Goal: Use online tool/utility: Utilize a website feature to perform a specific function

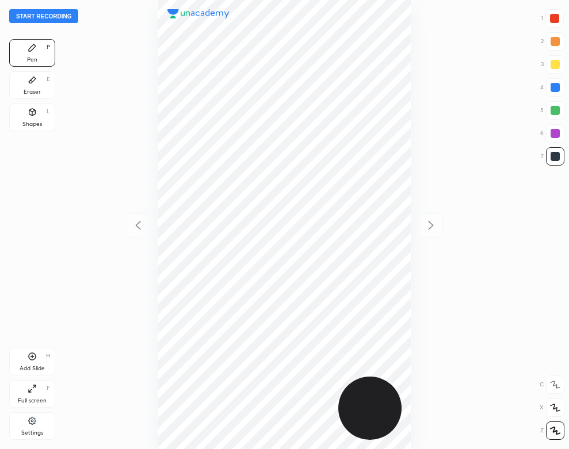
scroll to position [449, 385]
click at [31, 421] on icon at bounding box center [31, 420] width 7 height 7
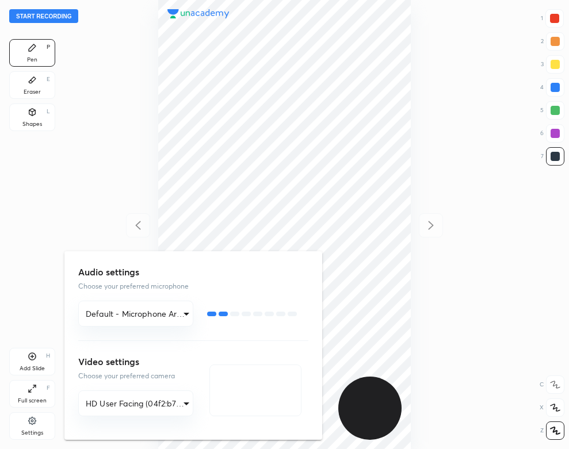
click at [28, 229] on div at bounding box center [284, 224] width 569 height 449
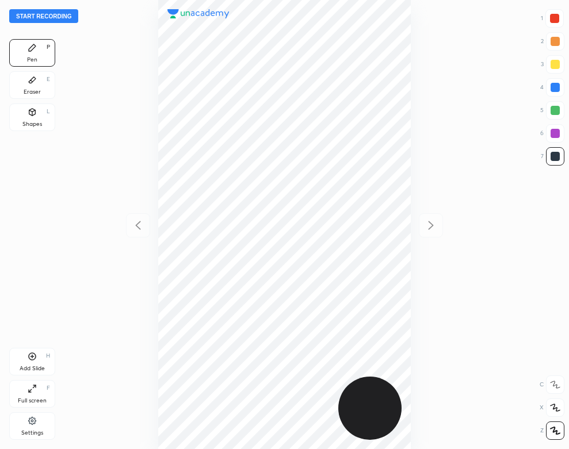
click at [46, 432] on div "Settings" at bounding box center [32, 427] width 46 height 28
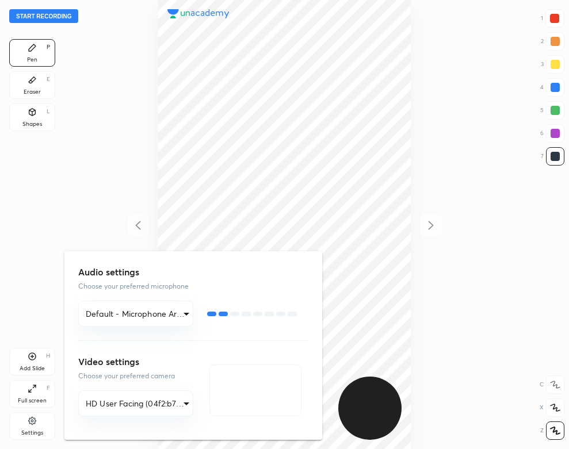
click at [138, 142] on div at bounding box center [284, 224] width 569 height 449
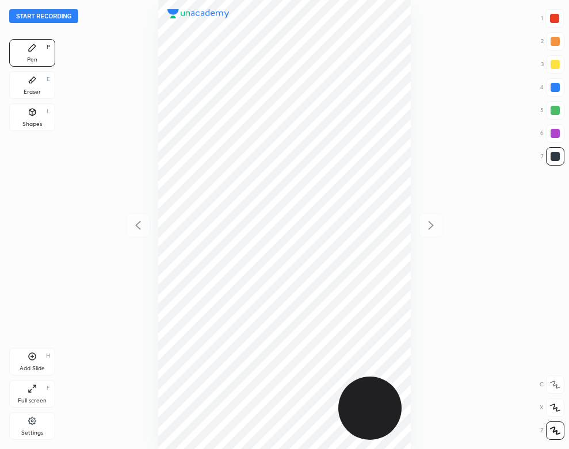
click at [60, 18] on button "Start recording" at bounding box center [43, 16] width 69 height 14
click at [39, 75] on div "Eraser E" at bounding box center [32, 85] width 46 height 28
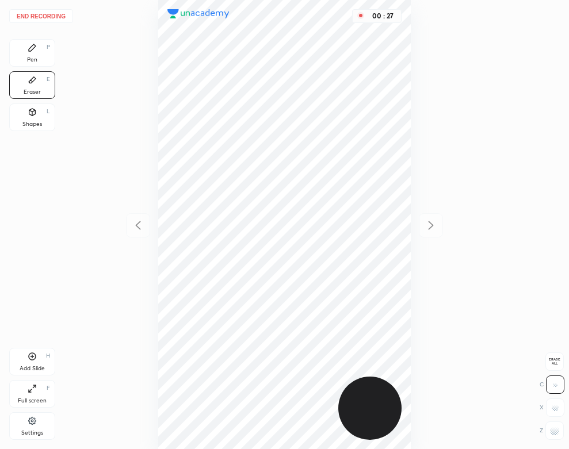
click at [30, 54] on div "Pen P" at bounding box center [32, 53] width 46 height 28
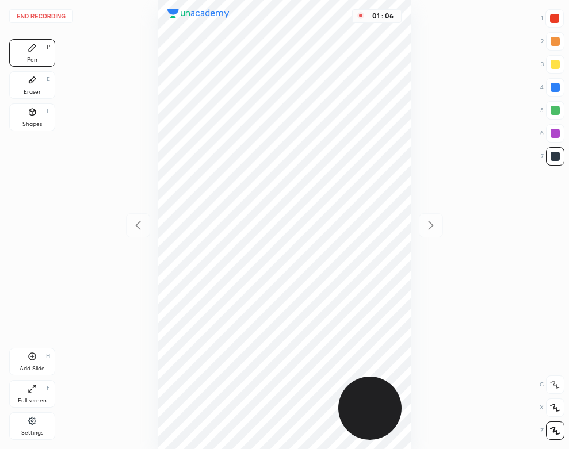
click at [555, 89] on div at bounding box center [555, 87] width 9 height 9
click at [46, 90] on div "Eraser E" at bounding box center [32, 85] width 46 height 28
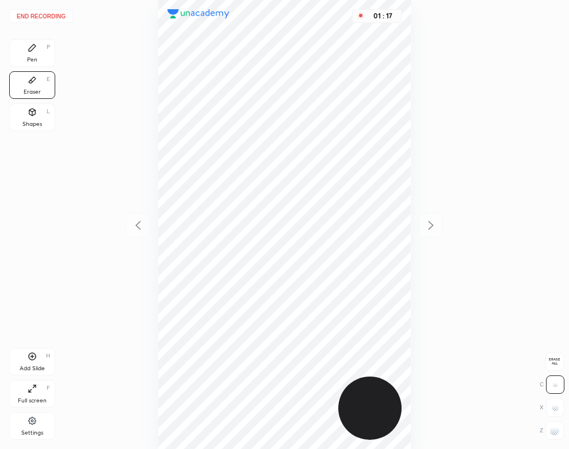
click at [32, 59] on div "Pen" at bounding box center [32, 60] width 10 height 6
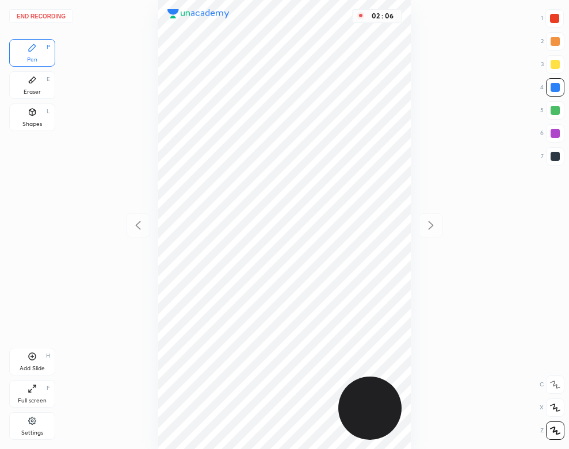
click at [29, 100] on div "Pen P Eraser E Shapes L" at bounding box center [32, 87] width 46 height 97
click at [32, 93] on div "Eraser" at bounding box center [32, 92] width 17 height 6
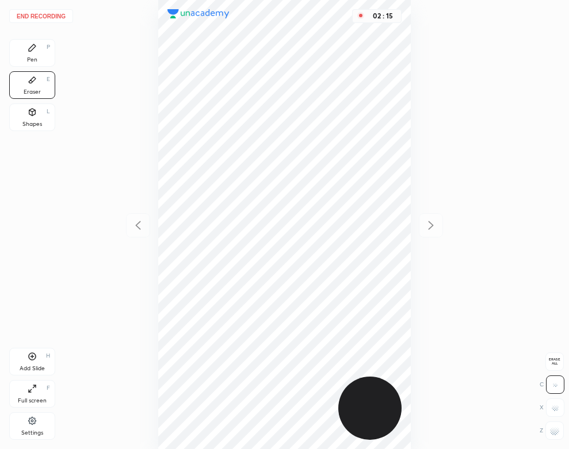
click at [36, 57] on div "Pen" at bounding box center [32, 60] width 10 height 6
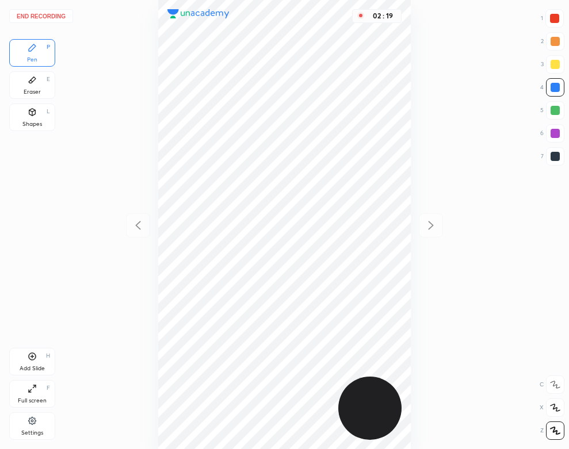
click at [39, 360] on div "Add Slide H" at bounding box center [32, 362] width 46 height 28
click at [131, 222] on icon at bounding box center [138, 226] width 14 height 14
click at [55, 365] on div "End recording 1 2 3 4 5 6 7 R O A L C X Z Erase all C X Z Pen P Eraser E Shapes…" at bounding box center [284, 224] width 569 height 449
click at [27, 370] on div "Add Slide" at bounding box center [32, 369] width 25 height 6
click at [413, 64] on div "03 : 17" at bounding box center [284, 224] width 385 height 449
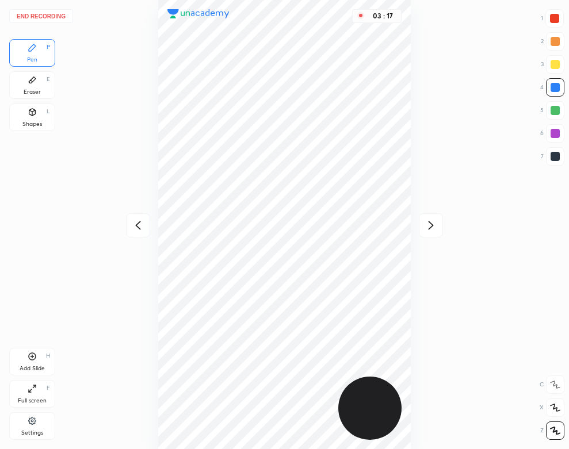
click at [414, 72] on div "03 : 17" at bounding box center [284, 224] width 385 height 449
click at [413, 74] on div "03 : 18" at bounding box center [284, 224] width 385 height 449
click at [58, 13] on button "End recording" at bounding box center [41, 16] width 64 height 14
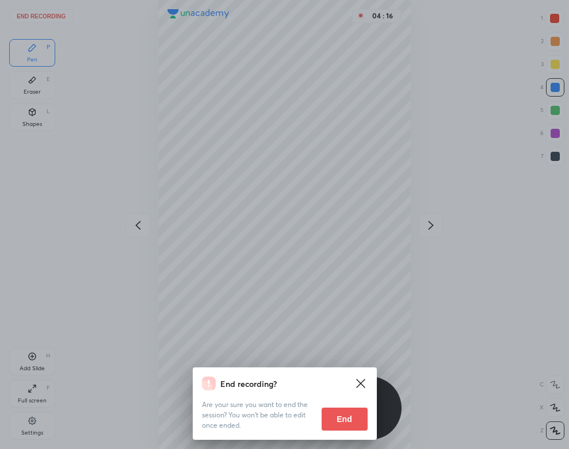
click at [349, 422] on button "End" at bounding box center [345, 419] width 46 height 23
